Goal: Task Accomplishment & Management: Manage account settings

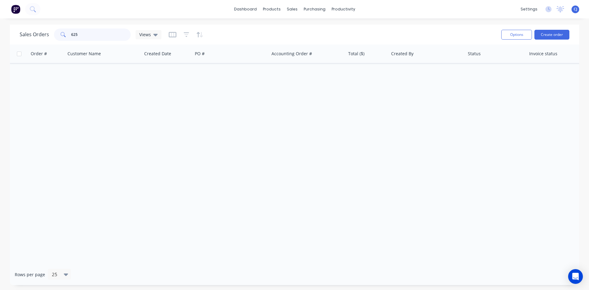
drag, startPoint x: 96, startPoint y: 39, endPoint x: 60, endPoint y: 36, distance: 36.9
click at [60, 36] on div "625" at bounding box center [92, 35] width 77 height 12
type input "1242"
click at [148, 36] on span "Views" at bounding box center [145, 34] width 12 height 6
click at [150, 96] on button "Archive" at bounding box center [172, 99] width 70 height 7
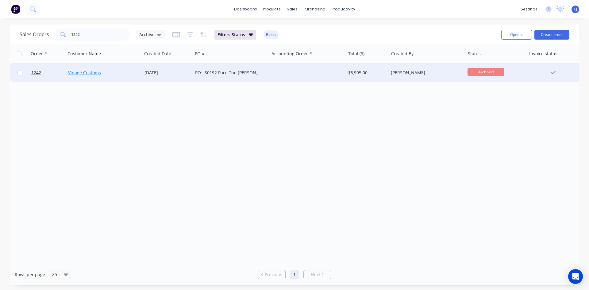
click at [95, 73] on link "Vinage Customs" at bounding box center [84, 73] width 33 height 6
click at [237, 73] on div "PO: JS0192 Pace The [PERSON_NAME] Brailles" at bounding box center [229, 73] width 68 height 6
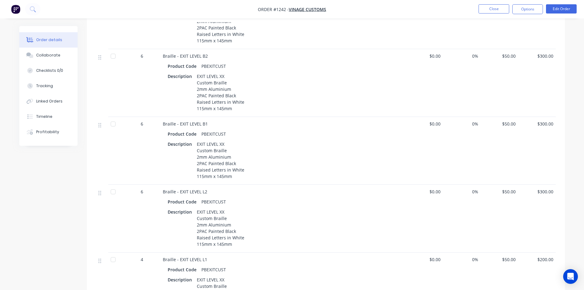
scroll to position [245, 0]
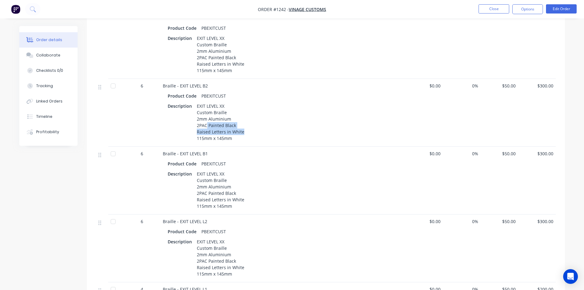
drag, startPoint x: 205, startPoint y: 118, endPoint x: 245, endPoint y: 124, distance: 40.3
click at [245, 124] on div "Description EXIT LEVEL XX Custom Braille 2mm Aluminium 2PAC Painted Black Raise…" at bounding box center [283, 122] width 231 height 41
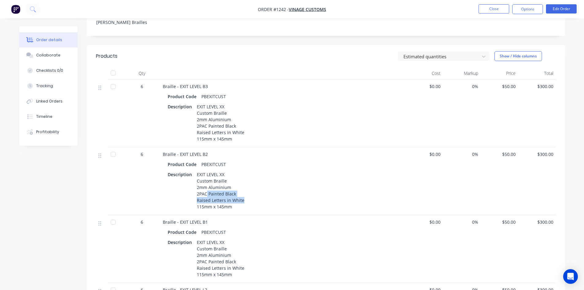
scroll to position [155, 0]
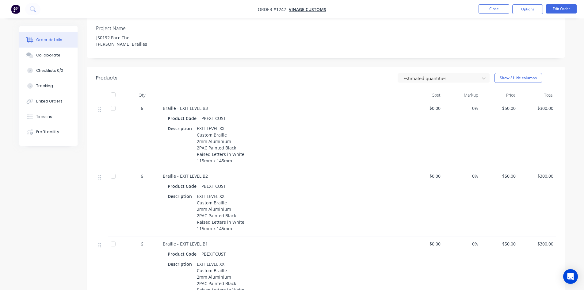
click at [238, 128] on div "EXIT LEVEL XX Custom Braille 2mm Aluminium 2PAC Painted Black Raised Letters in…" at bounding box center [220, 144] width 52 height 41
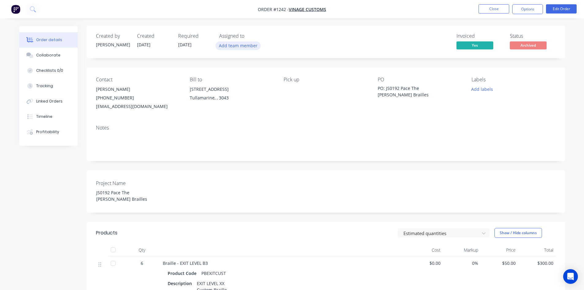
scroll to position [0, 0]
click at [46, 118] on div "Timeline" at bounding box center [44, 117] width 16 height 6
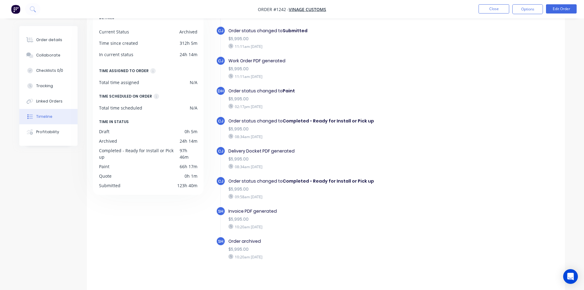
scroll to position [47, 0]
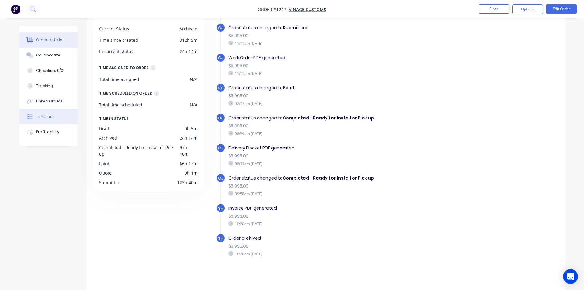
click at [34, 43] on button "Order details" at bounding box center [48, 39] width 58 height 15
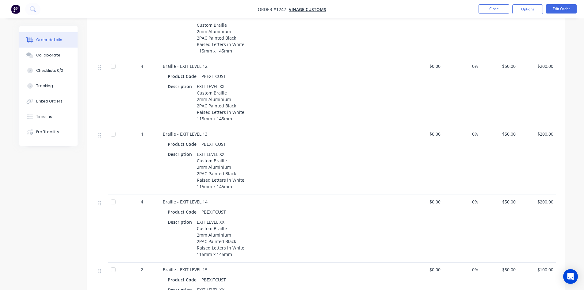
scroll to position [1309, 0]
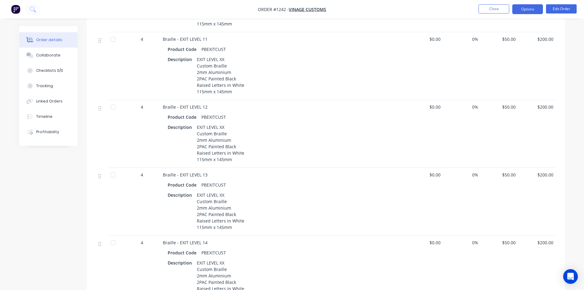
click at [521, 10] on button "Options" at bounding box center [528, 9] width 31 height 10
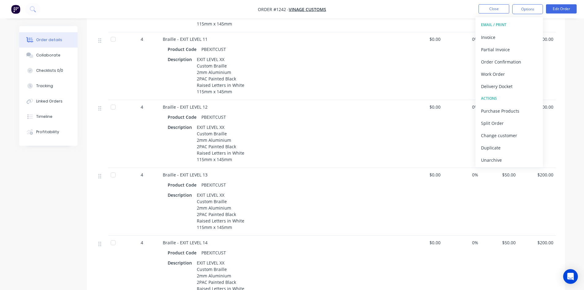
click at [459, 57] on div "0%" at bounding box center [462, 66] width 38 height 68
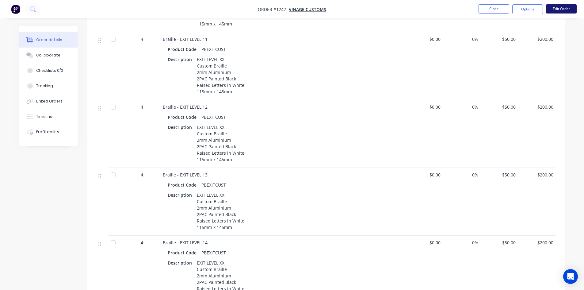
click at [566, 13] on button "Edit Order" at bounding box center [561, 8] width 31 height 9
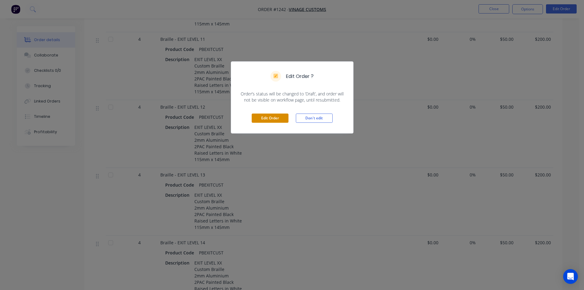
click at [260, 121] on button "Edit Order" at bounding box center [270, 117] width 37 height 9
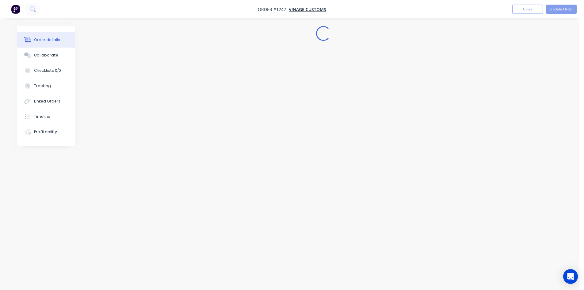
scroll to position [0, 0]
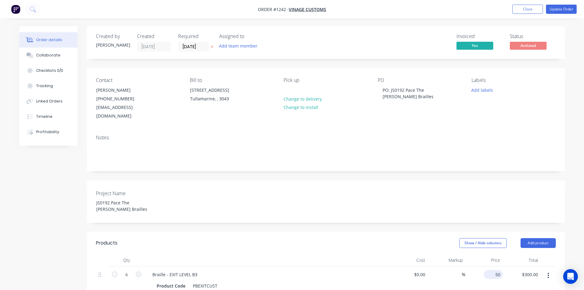
click at [497, 270] on input "50" at bounding box center [494, 274] width 17 height 9
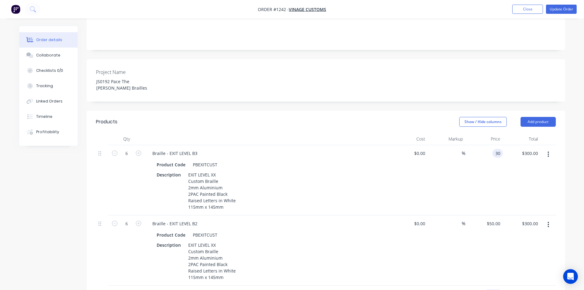
scroll to position [153, 0]
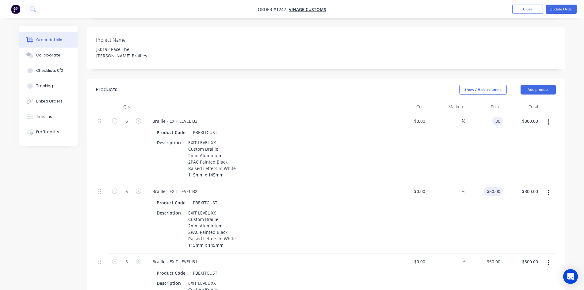
type input "$30.00"
type input "$180.00"
click at [494, 187] on div "50 $50.00" at bounding box center [493, 191] width 19 height 9
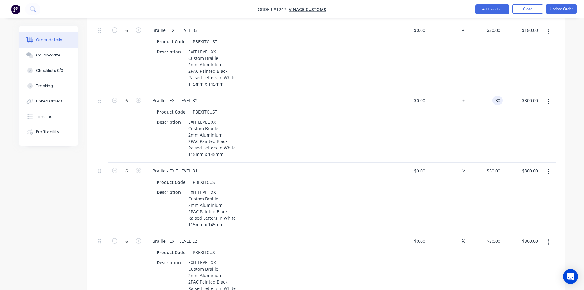
scroll to position [245, 0]
type input "$30.00"
type input "$180.00"
click at [495, 165] on input "50" at bounding box center [499, 169] width 8 height 9
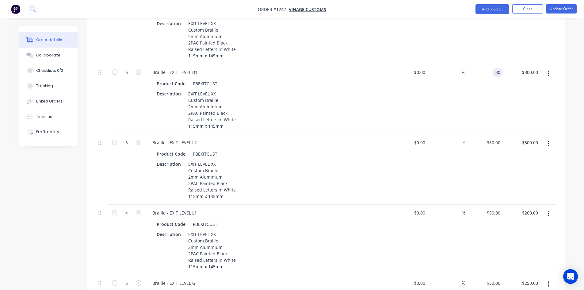
scroll to position [368, 0]
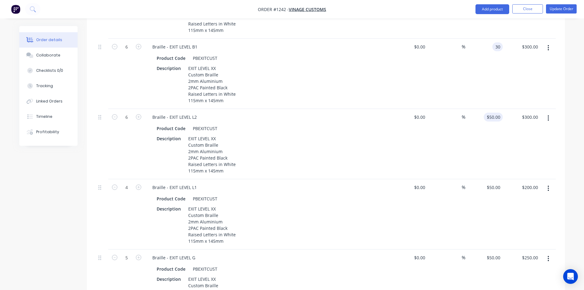
type input "$30.00"
type input "$180.00"
click at [494, 113] on div "50 50" at bounding box center [498, 117] width 10 height 9
click at [498, 113] on input "30" at bounding box center [499, 117] width 8 height 9
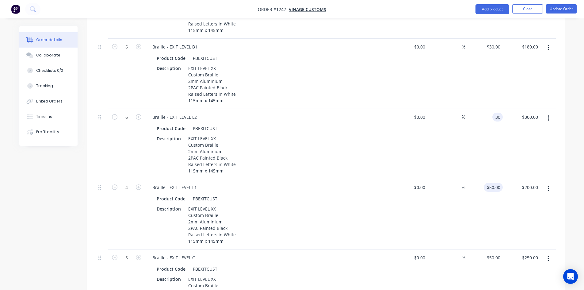
type input "$30.00"
type input "$180.00"
click at [493, 183] on div "50 $50.00" at bounding box center [493, 187] width 19 height 9
paste input "3"
type input "$30.00"
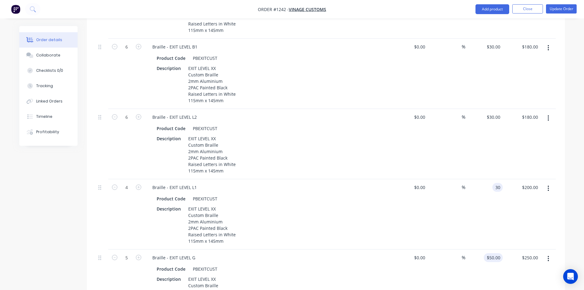
type input "$120.00"
click at [492, 249] on div "50 50" at bounding box center [485, 284] width 38 height 70
paste input "30"
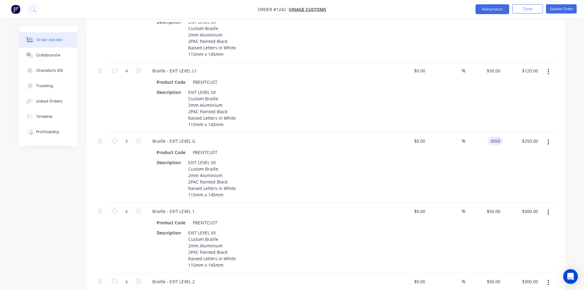
scroll to position [521, 0]
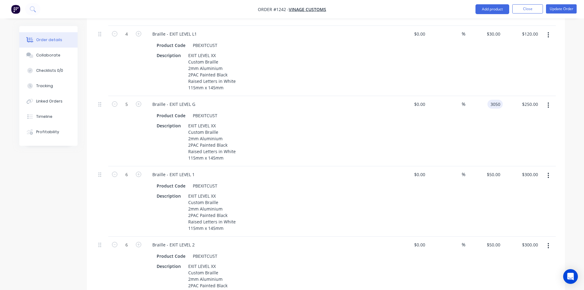
type input "3050"
type input "$15,250.00"
drag, startPoint x: 494, startPoint y: 87, endPoint x: 500, endPoint y: 87, distance: 5.9
click at [500, 100] on div "3050 3050" at bounding box center [495, 104] width 15 height 9
paste input
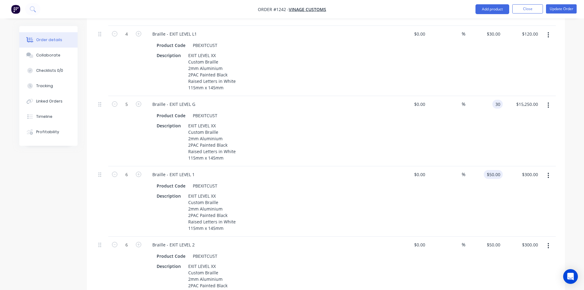
type input "$30.00"
type input "$150.00"
click at [494, 170] on div "50 $50.00" at bounding box center [493, 174] width 19 height 9
paste input "3"
type input "$30.00"
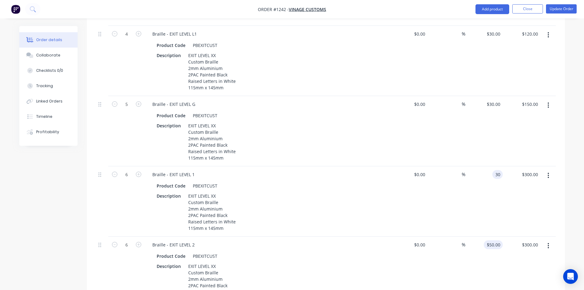
type input "$180.00"
click at [497, 240] on input "50" at bounding box center [494, 244] width 17 height 9
paste input "3"
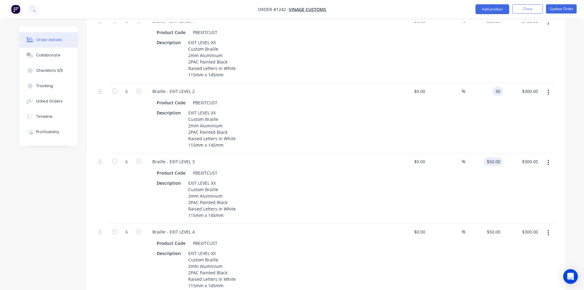
type input "$30.00"
type input "$180.00"
type input "50"
click at [490, 153] on div "50 50" at bounding box center [485, 188] width 38 height 70
paste input "30"
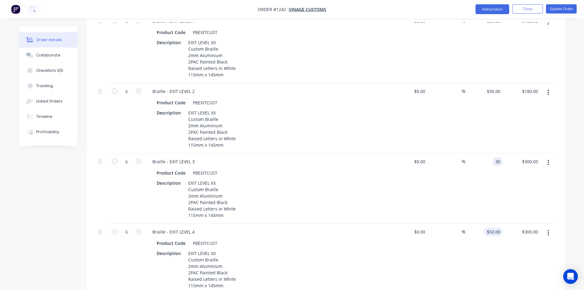
type input "$30.00"
type input "$180.00"
click at [494, 227] on div "50 $50.00" at bounding box center [493, 231] width 19 height 9
paste input "3"
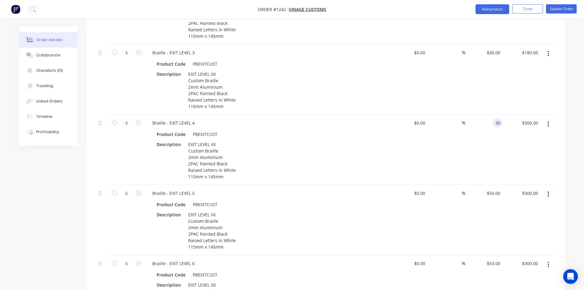
scroll to position [890, 0]
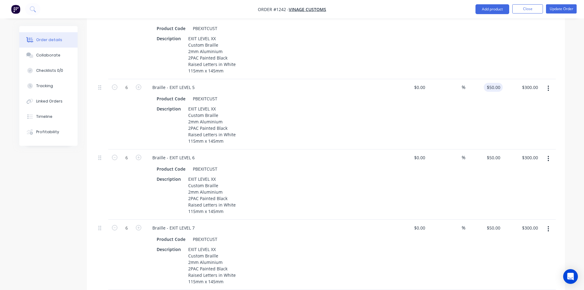
type input "$30.00"
type input "$180.00"
click at [495, 83] on input "50" at bounding box center [499, 87] width 8 height 9
paste input "3"
type input "$30.00"
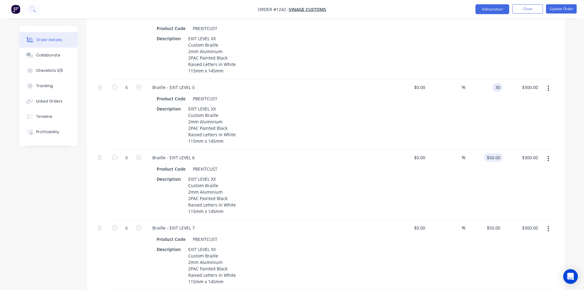
type input "$180.00"
click at [490, 149] on div "50 $50.00" at bounding box center [485, 184] width 38 height 70
paste input "3"
type input "$30.00"
type input "$180.00"
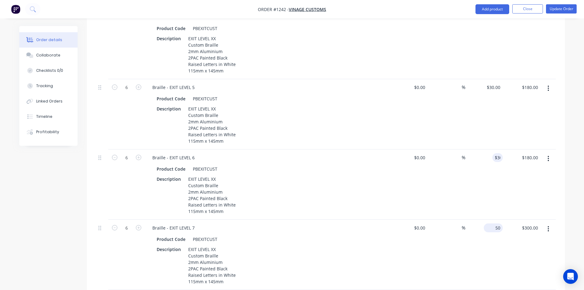
click at [498, 223] on input "50" at bounding box center [494, 227] width 17 height 9
paste input "3"
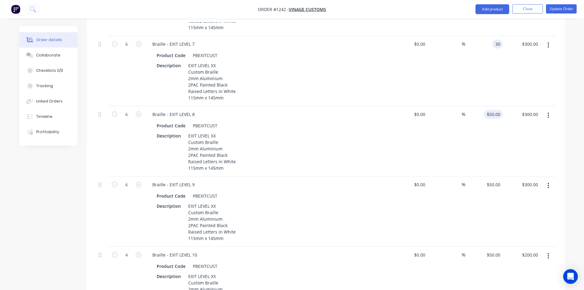
scroll to position [1074, 0]
type input "$30.00"
type input "$180.00"
click at [490, 106] on div "50 $50.00" at bounding box center [485, 141] width 38 height 70
paste input "3"
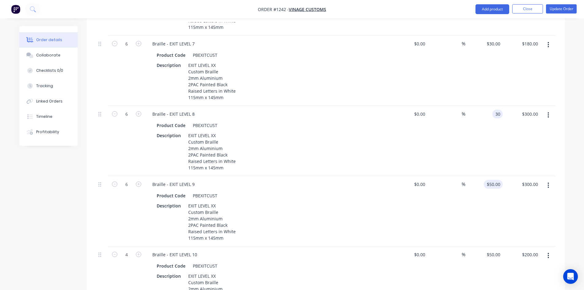
type input "$30.00"
type input "$180.00"
click at [496, 180] on input "50" at bounding box center [494, 184] width 17 height 9
paste input "3"
type input "$30.00"
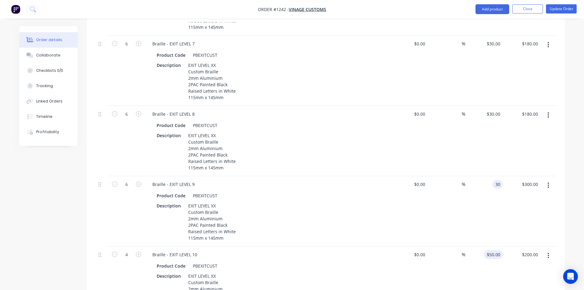
type input "$180.00"
click at [493, 250] on div "50 50" at bounding box center [498, 254] width 10 height 9
paste input "3"
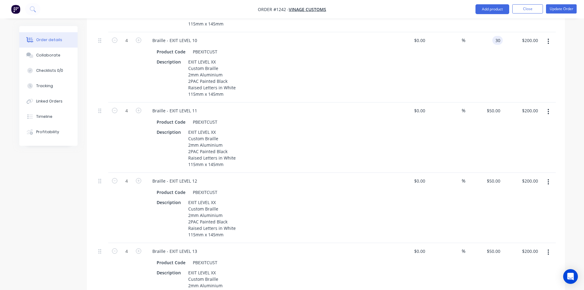
scroll to position [1288, 0]
type input "$30.00"
type input "$120.00"
click at [497, 106] on input "50" at bounding box center [494, 110] width 17 height 9
paste input "3"
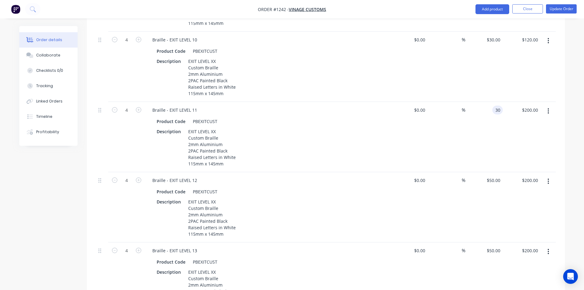
type input "$30.00"
type input "$120.00"
click at [493, 176] on div "50 $50.00" at bounding box center [493, 180] width 19 height 9
paste input "3"
type input "$30.00"
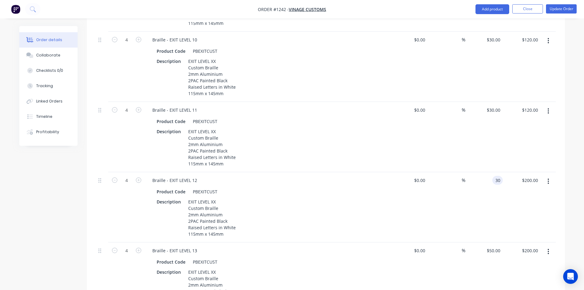
type input "$120.00"
click at [493, 242] on div "$50.00 $50.00" at bounding box center [485, 277] width 38 height 70
click at [496, 246] on input "50" at bounding box center [499, 250] width 8 height 9
paste input "3"
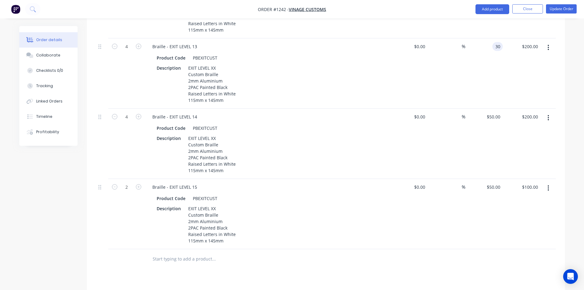
scroll to position [1503, 0]
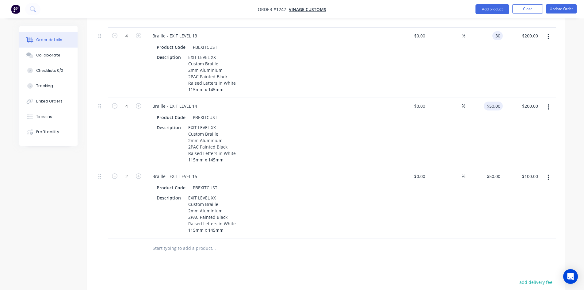
type input "$30.00"
type input "$120.00"
click at [499, 102] on input "50" at bounding box center [494, 106] width 17 height 9
paste input "3"
type input "$30.00"
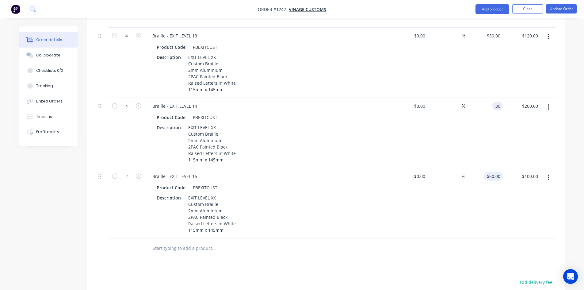
type input "$120.00"
click at [490, 168] on div "50 50" at bounding box center [485, 203] width 38 height 70
paste input "3"
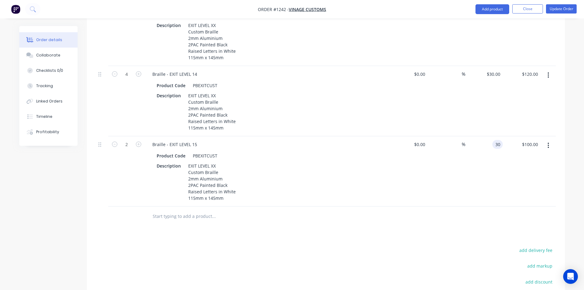
scroll to position [1595, 0]
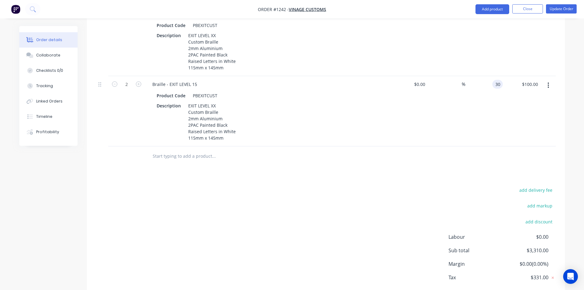
type input "$30.00"
type input "$60.00"
click at [463, 186] on div "add delivery fee add markup add discount Labour $0.00 Sub total $3,310.00 Margi…" at bounding box center [326, 245] width 460 height 118
drag, startPoint x: 527, startPoint y: 233, endPoint x: 550, endPoint y: 229, distance: 23.5
click at [550, 233] on div "Labour $0.00 Sub total $3,270.00 Margin $0.00 ( 0.00 %) Tax $327.00 Total $3,59…" at bounding box center [502, 268] width 107 height 71
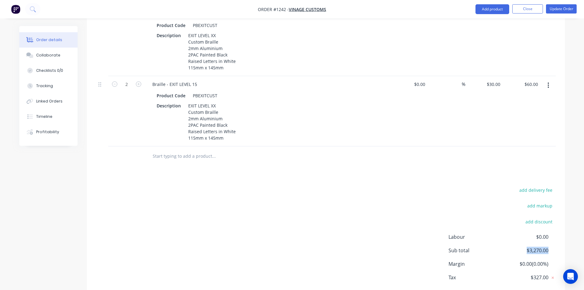
copy span "$3,270.00"
drag, startPoint x: 515, startPoint y: 277, endPoint x: 547, endPoint y: 276, distance: 32.2
click at [547, 287] on span "$3,597.00" at bounding box center [525, 292] width 45 height 11
copy span "$3,597.00"
click at [568, 9] on button "Update Order" at bounding box center [561, 8] width 31 height 9
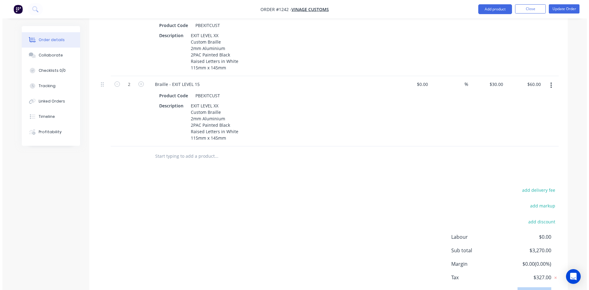
scroll to position [0, 0]
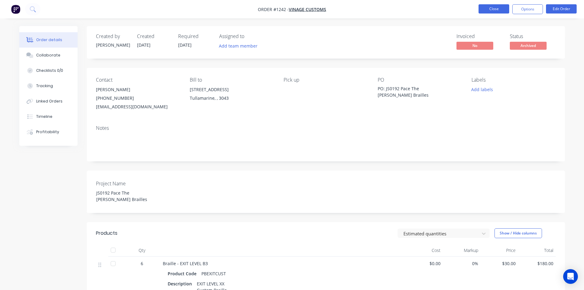
click at [495, 7] on button "Close" at bounding box center [494, 8] width 31 height 9
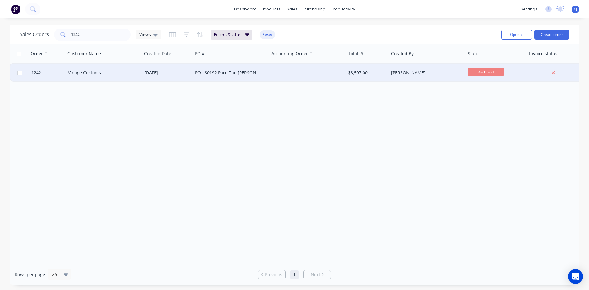
click at [446, 72] on div "[PERSON_NAME]" at bounding box center [425, 73] width 68 height 6
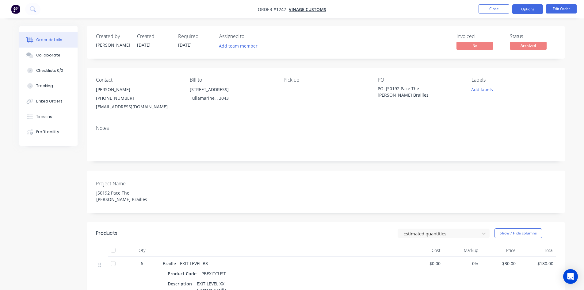
click at [521, 12] on button "Options" at bounding box center [528, 9] width 31 height 10
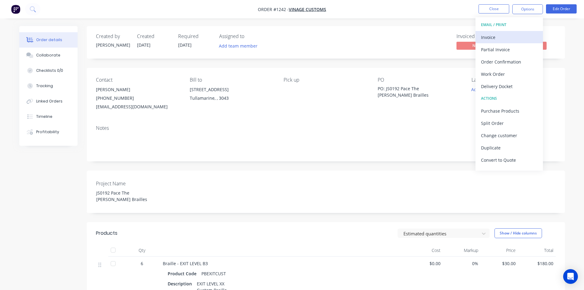
click at [502, 40] on div "Invoice" at bounding box center [509, 37] width 56 height 9
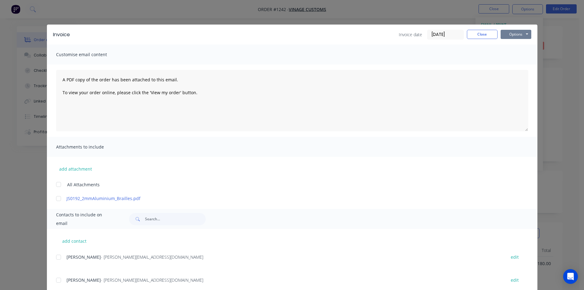
click at [506, 37] on button "Options" at bounding box center [516, 34] width 31 height 9
drag, startPoint x: 507, startPoint y: 44, endPoint x: 508, endPoint y: 54, distance: 9.9
click at [508, 54] on div "Preview Print Email" at bounding box center [520, 55] width 39 height 30
click at [508, 54] on button "Print" at bounding box center [520, 55] width 39 height 10
click at [484, 34] on button "Close" at bounding box center [482, 34] width 31 height 9
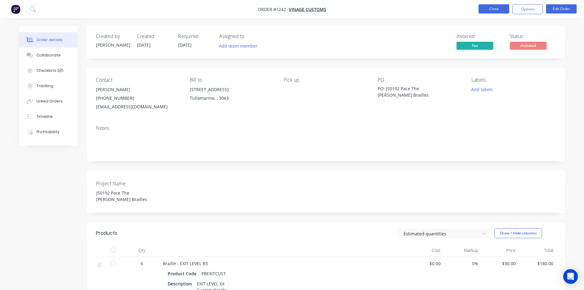
click at [498, 10] on button "Close" at bounding box center [494, 8] width 31 height 9
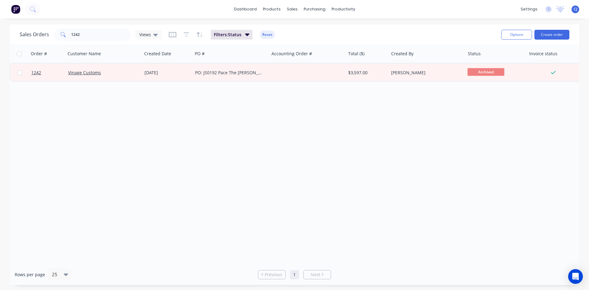
click at [14, 8] on img at bounding box center [15, 9] width 9 height 9
